Goal: Information Seeking & Learning: Understand process/instructions

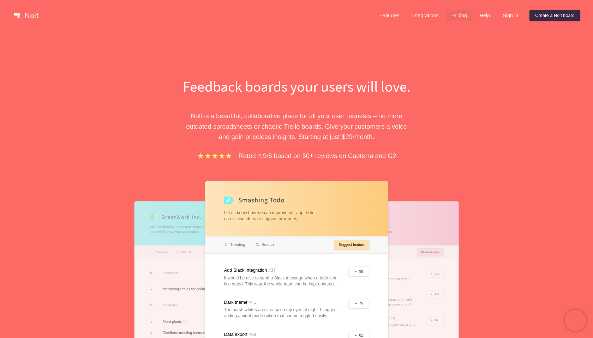
click at [456, 15] on link "Pricing" at bounding box center [459, 15] width 27 height 11
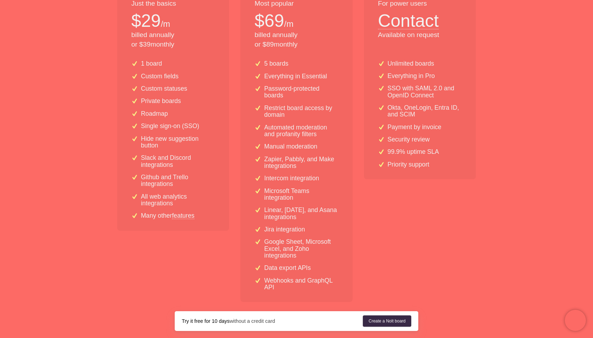
scroll to position [174, 0]
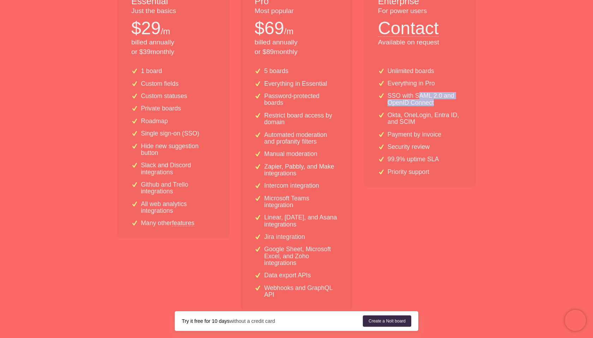
drag, startPoint x: 444, startPoint y: 101, endPoint x: 417, endPoint y: 99, distance: 26.9
click at [417, 99] on p "SSO with SAML 2.0 and OpenID Connect" at bounding box center [425, 100] width 74 height 14
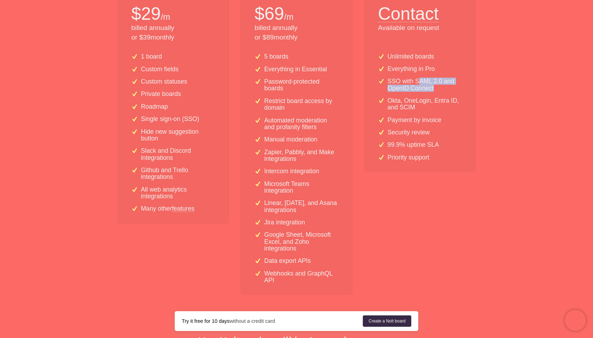
scroll to position [187, 0]
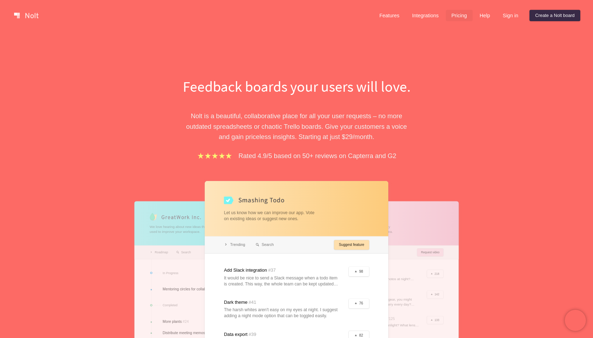
click at [460, 14] on link "Pricing" at bounding box center [459, 15] width 27 height 11
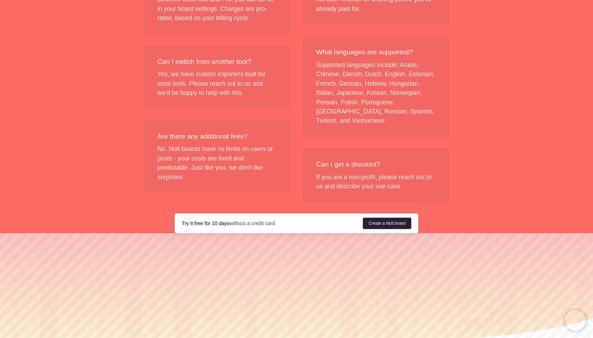
scroll to position [846, 0]
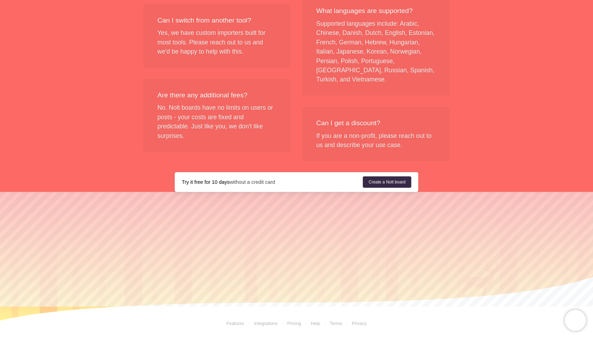
click at [272, 325] on link "Integrations" at bounding box center [260, 323] width 33 height 5
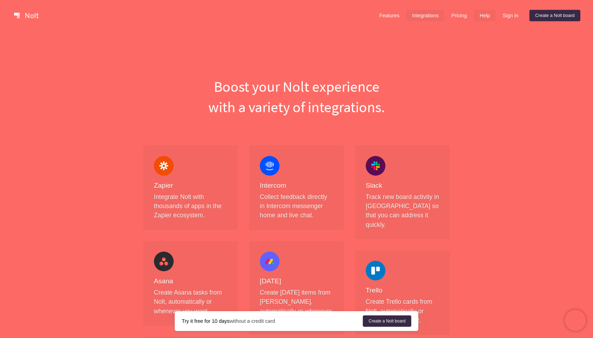
click at [484, 17] on link "Help" at bounding box center [485, 15] width 22 height 11
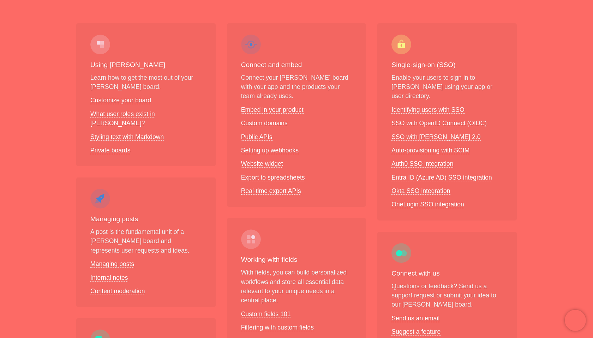
scroll to position [98, 0]
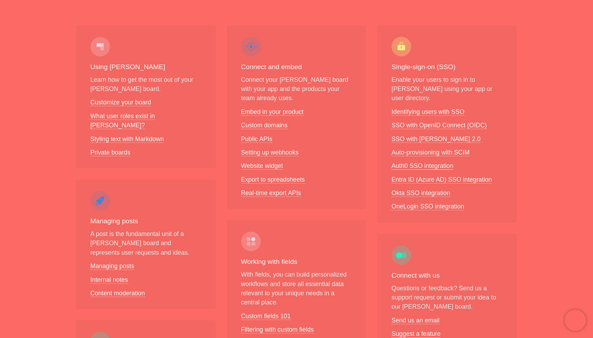
click at [441, 162] on link "Auth0 SSO integration" at bounding box center [423, 165] width 62 height 7
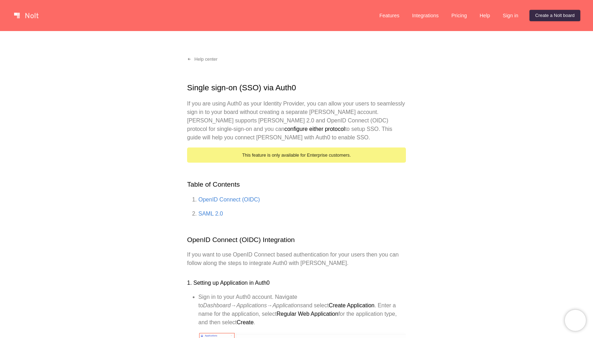
click at [34, 18] on link at bounding box center [26, 15] width 30 height 11
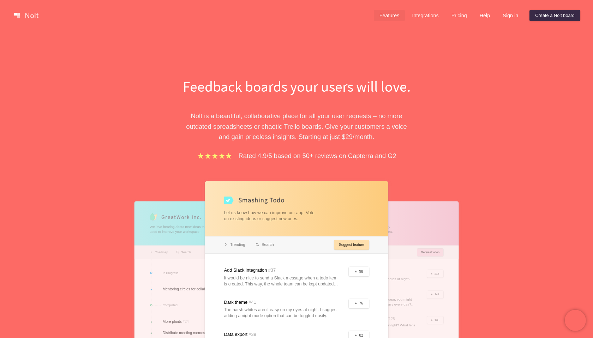
click at [382, 17] on link "Features" at bounding box center [389, 15] width 31 height 11
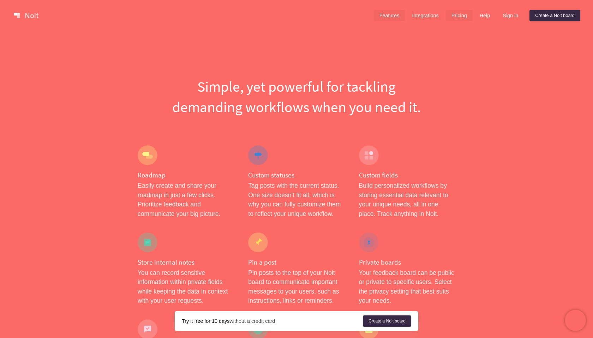
click at [464, 14] on link "Pricing" at bounding box center [459, 15] width 27 height 11
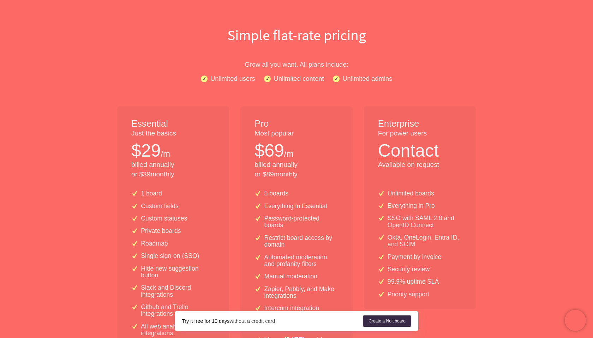
scroll to position [74, 0]
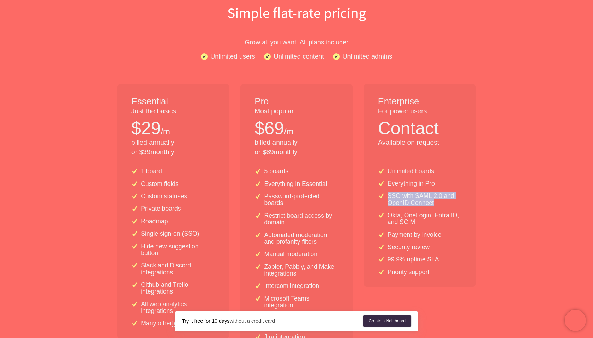
drag, startPoint x: 446, startPoint y: 205, endPoint x: 387, endPoint y: 199, distance: 59.7
click at [387, 199] on div "SSO with SAML 2.0 and OpenID Connect" at bounding box center [420, 200] width 84 height 14
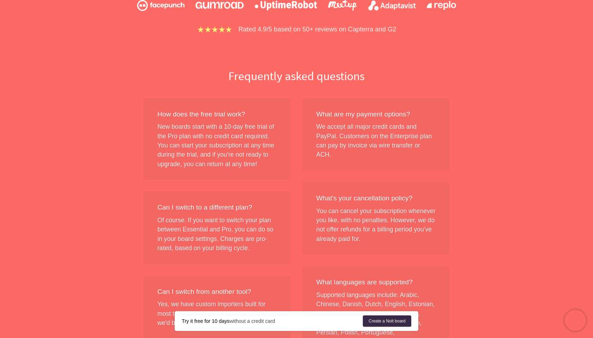
scroll to position [0, 0]
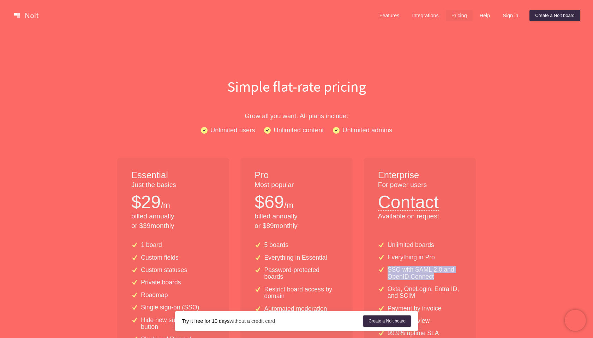
click at [457, 15] on link "Pricing" at bounding box center [459, 15] width 27 height 11
click at [412, 16] on link "Integrations" at bounding box center [426, 15] width 38 height 11
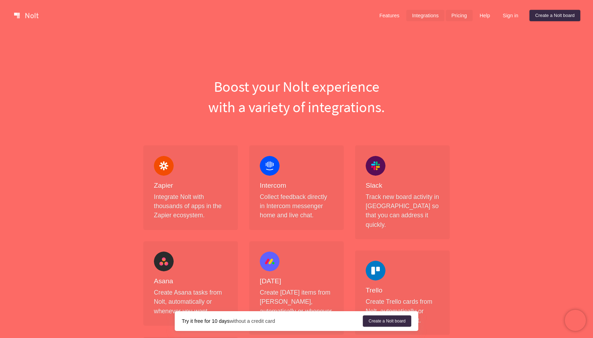
click at [454, 19] on link "Pricing" at bounding box center [459, 15] width 27 height 11
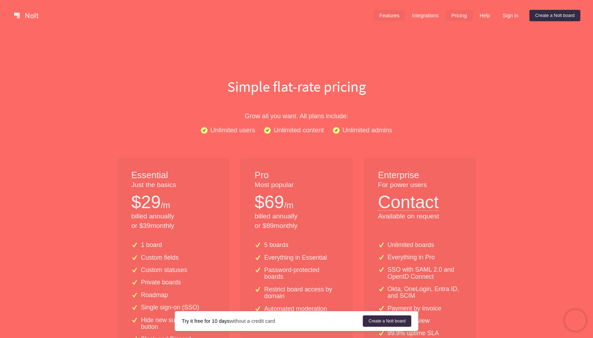
click at [380, 16] on link "Features" at bounding box center [389, 15] width 31 height 11
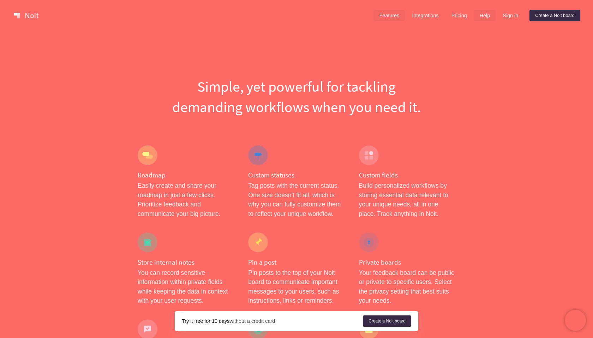
click at [487, 20] on link "Help" at bounding box center [485, 15] width 22 height 11
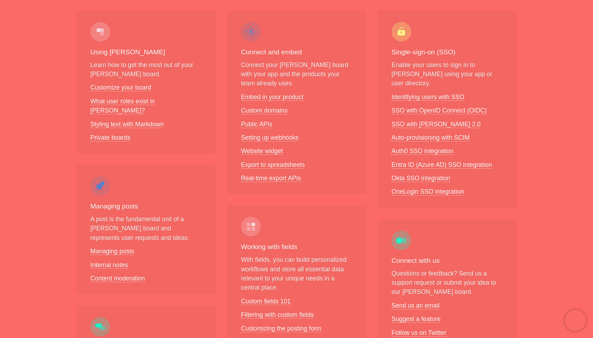
scroll to position [109, 0]
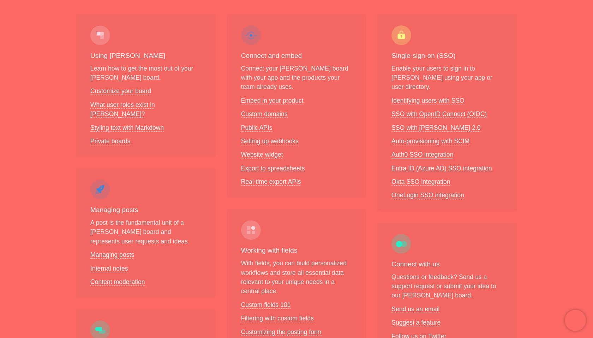
click at [434, 151] on link "Auth0 SSO integration" at bounding box center [423, 154] width 62 height 7
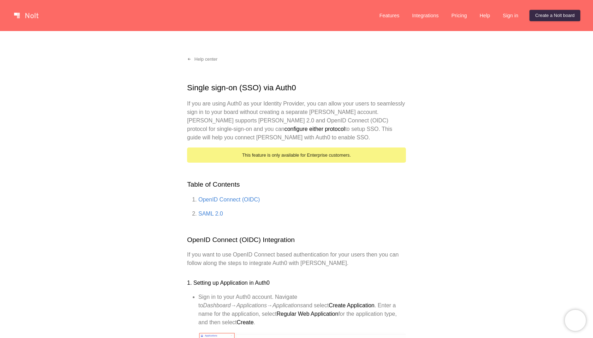
click at [321, 138] on p "If you are using Auth0 as your Identity Provider, you can allow your users to s…" at bounding box center [296, 121] width 219 height 42
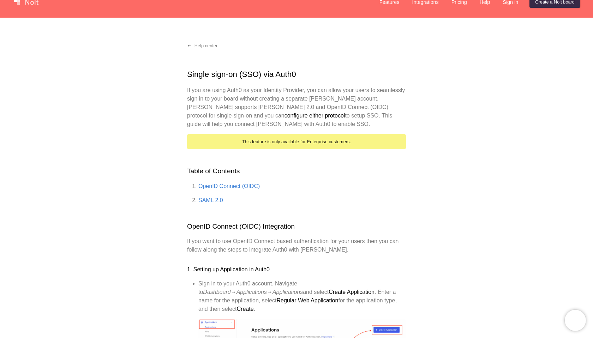
scroll to position [18, 0]
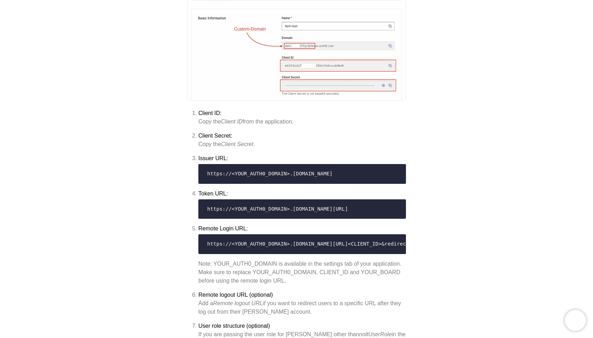
scroll to position [0, 0]
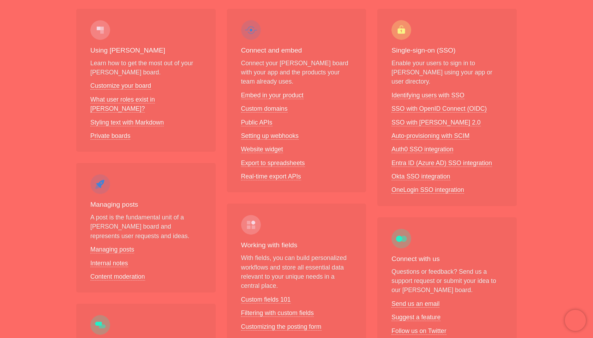
scroll to position [118, 0]
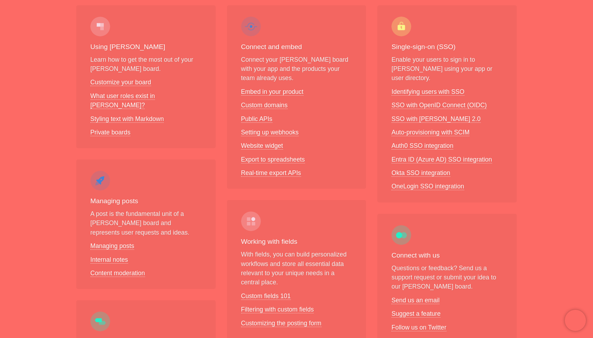
click at [292, 191] on div "Connect and embed Connect your [PERSON_NAME] board with your app and the produc…" at bounding box center [296, 313] width 151 height 639
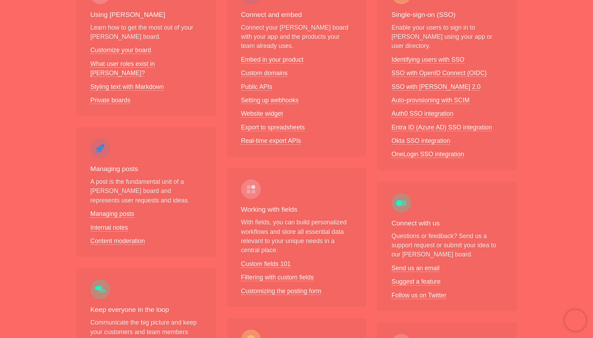
scroll to position [137, 0]
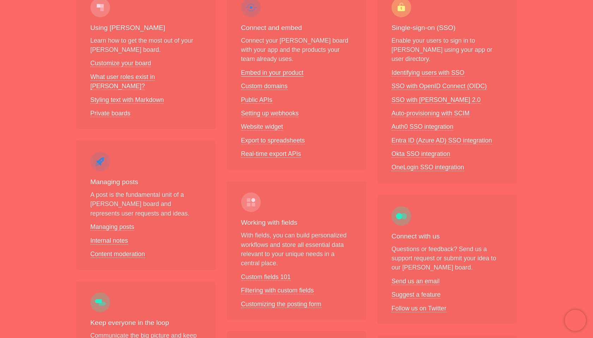
click at [286, 73] on link "Embed in your product" at bounding box center [272, 72] width 63 height 7
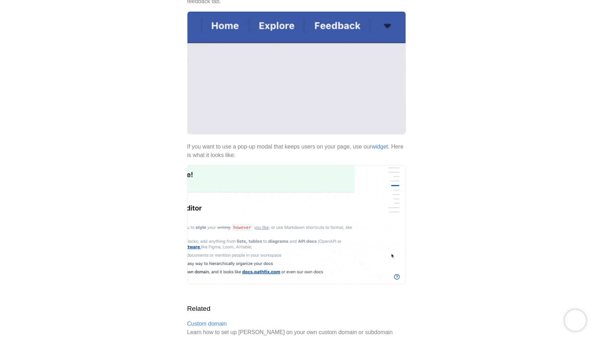
scroll to position [133, 0]
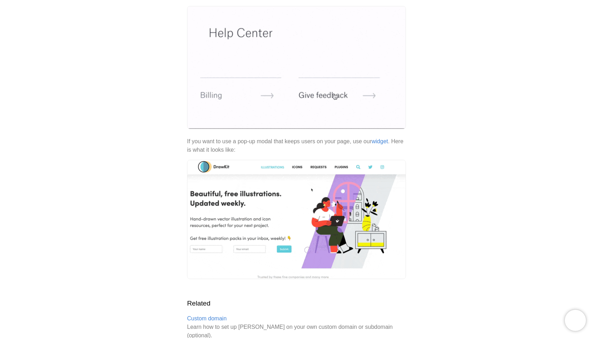
click at [469, 200] on div "Help center Embed [PERSON_NAME] in your product Place a link to your [PERSON_NA…" at bounding box center [296, 177] width 593 height 558
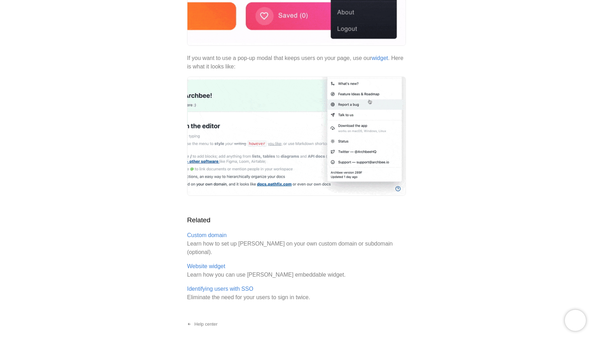
scroll to position [222, 0]
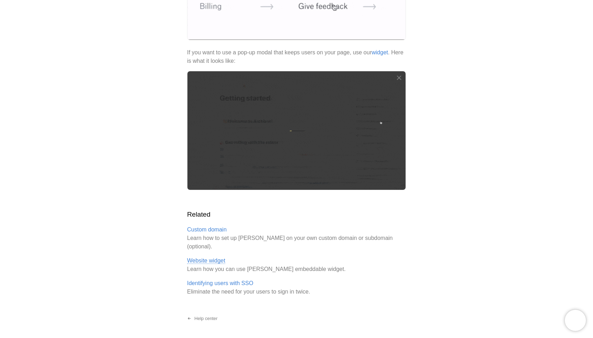
click at [213, 258] on link "Website widget" at bounding box center [206, 261] width 38 height 6
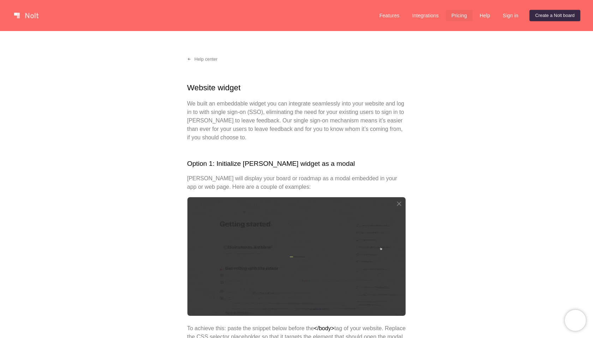
click at [458, 17] on link "Pricing" at bounding box center [459, 15] width 27 height 11
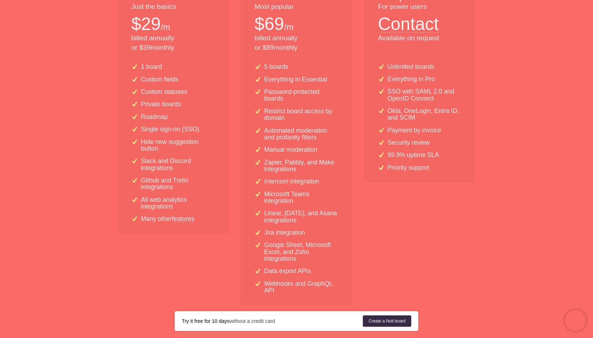
scroll to position [174, 0]
